Goal: Transaction & Acquisition: Purchase product/service

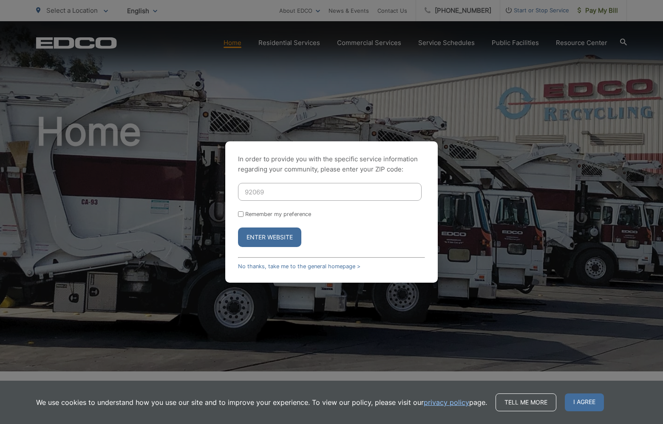
type input "92069"
click at [269, 237] on button "Enter Website" at bounding box center [269, 238] width 63 height 20
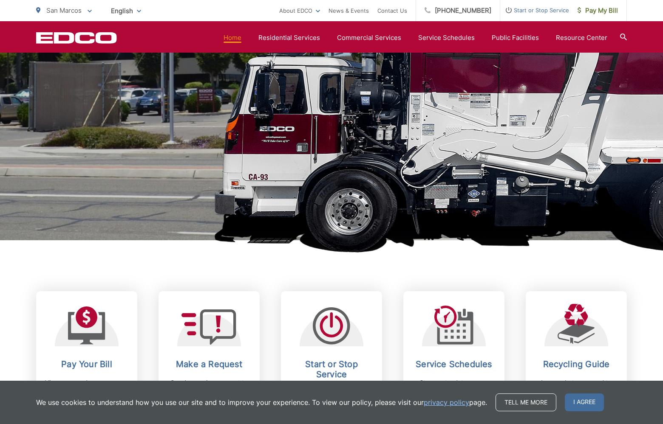
scroll to position [132, 0]
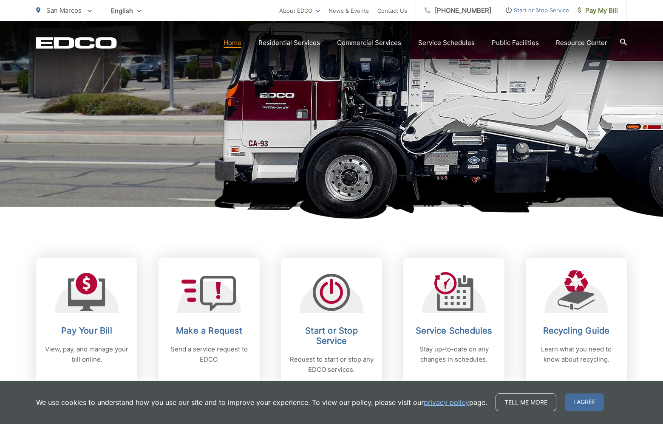
scroll to position [211, 0]
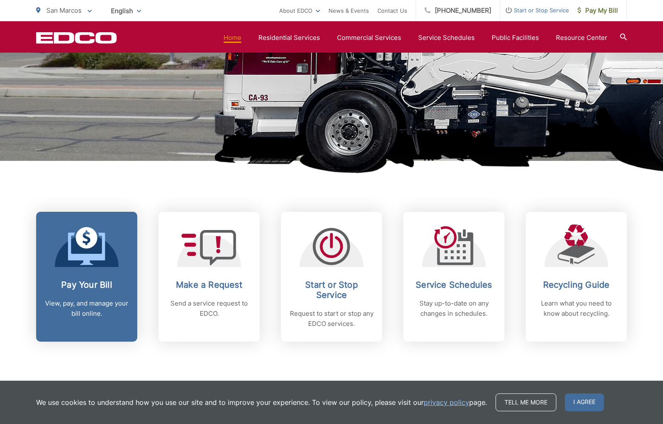
click at [91, 257] on icon at bounding box center [86, 249] width 37 height 32
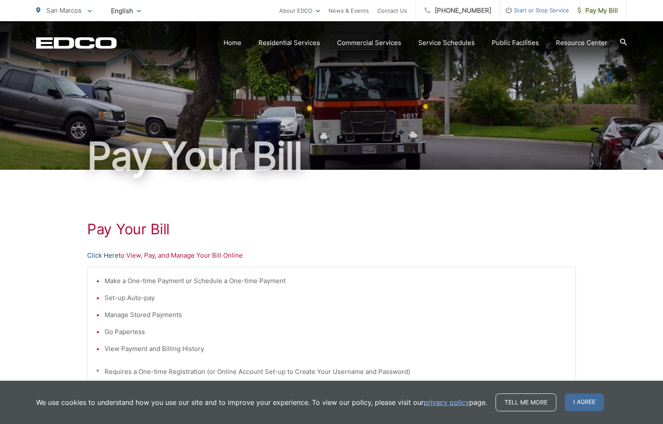
click at [96, 255] on link "Click Here" at bounding box center [102, 256] width 31 height 10
